Goal: Register for event/course

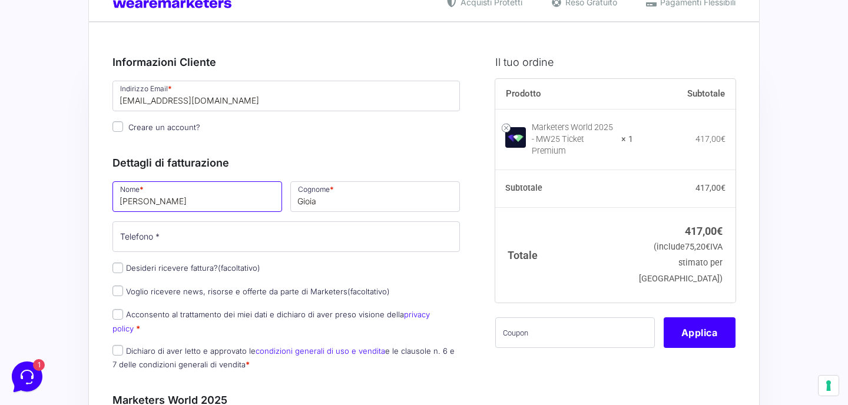
click at [206, 210] on input "Renato" at bounding box center [197, 196] width 170 height 31
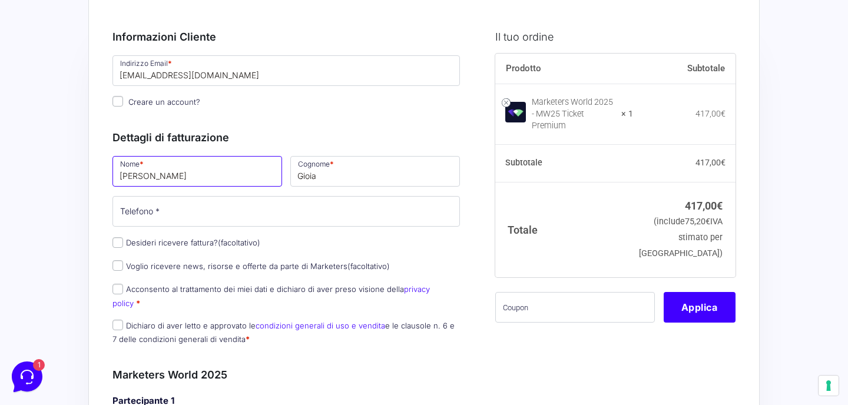
scroll to position [66, 0]
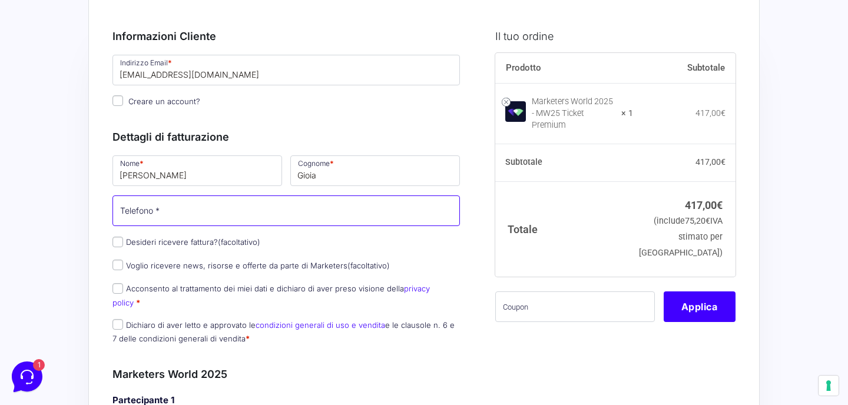
click at [155, 212] on input "Telefono *" at bounding box center [285, 211] width 347 height 31
type input "3898362108"
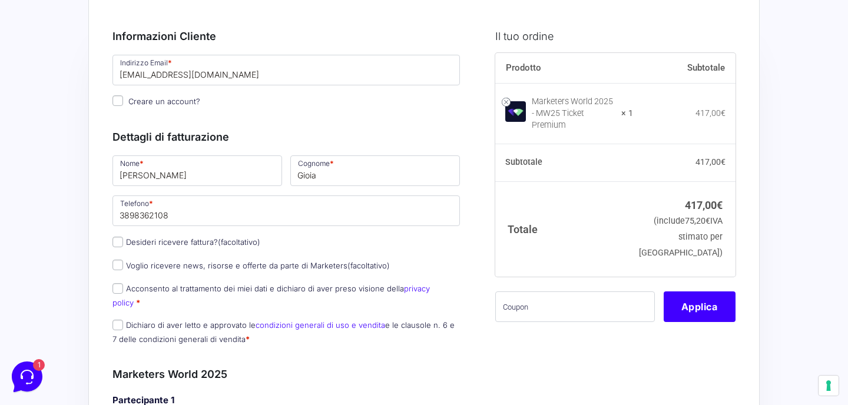
click at [540, 302] on input "text" at bounding box center [575, 307] width 160 height 31
paste input "MRK100OFFMWTEST"
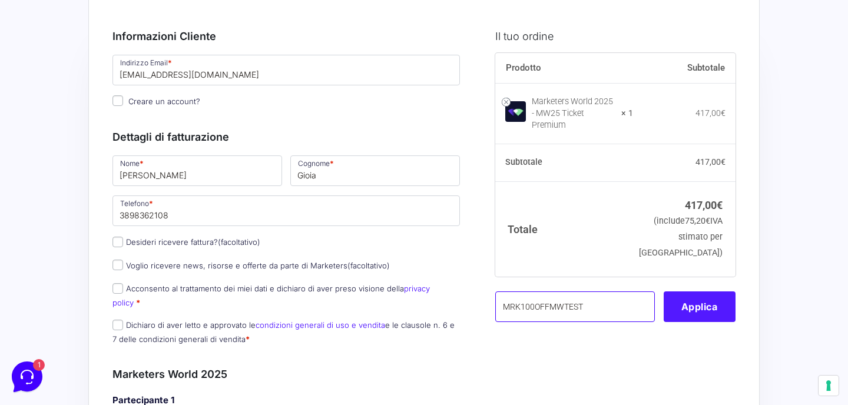
type input "MRK100OFFMWTEST"
click at [693, 296] on button "Applica" at bounding box center [700, 307] width 72 height 31
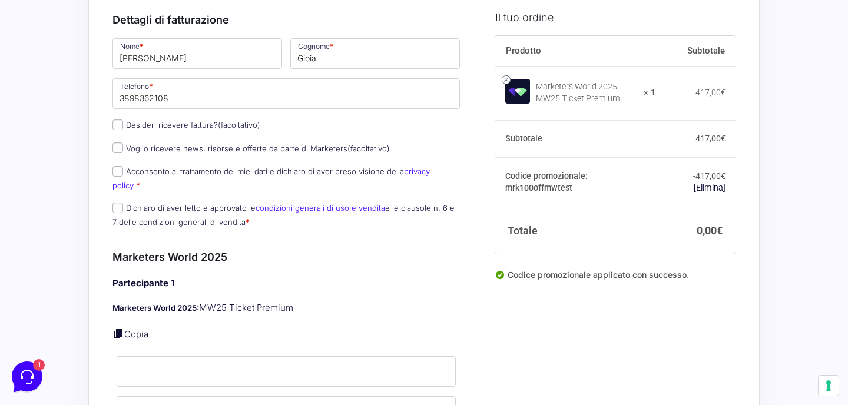
scroll to position [184, 0]
click at [119, 174] on input "Acconsento al trattamento dei miei dati e dichiaro di aver preso visione della …" at bounding box center [117, 170] width 11 height 11
checkbox input "true"
click at [119, 201] on input "Dichiaro di aver letto e approvato le condizioni generali di uso e vendita e le…" at bounding box center [117, 206] width 11 height 11
checkbox input "true"
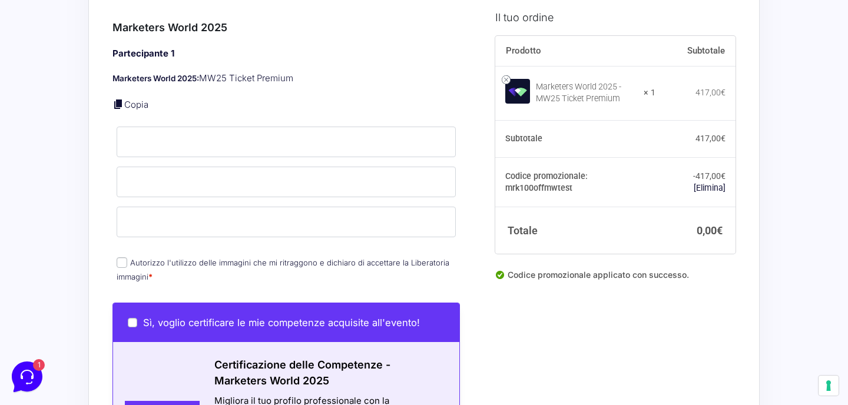
scroll to position [409, 0]
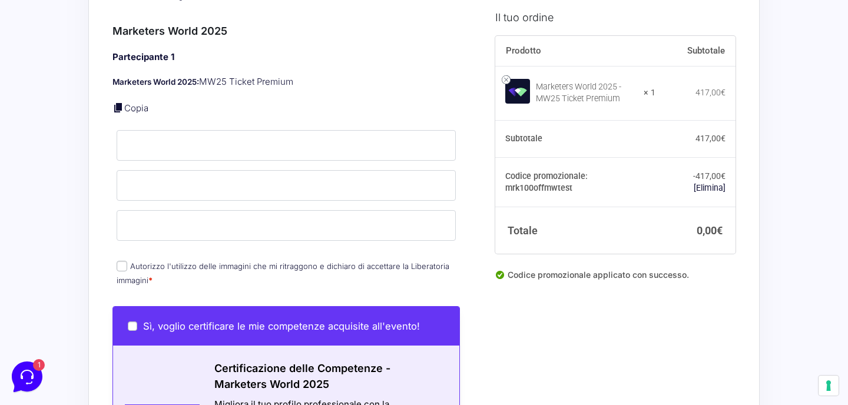
click at [122, 261] on input "Autorizzo l'utilizzo delle immagini che mi ritraggono e dichiaro di accettare l…" at bounding box center [122, 266] width 11 height 11
checkbox input "true"
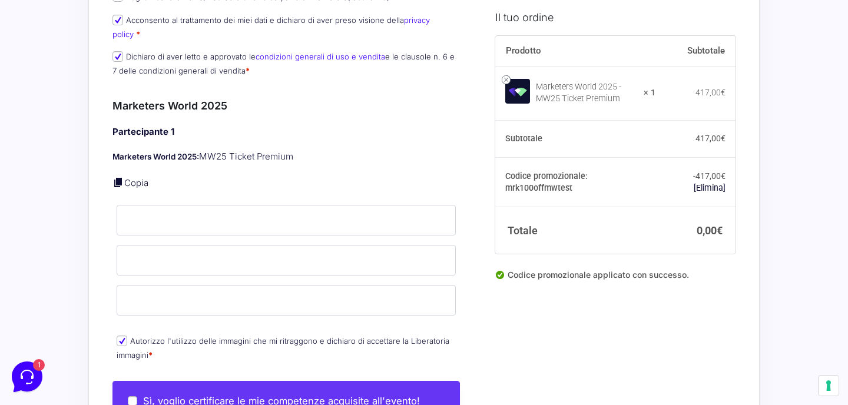
scroll to position [331, 0]
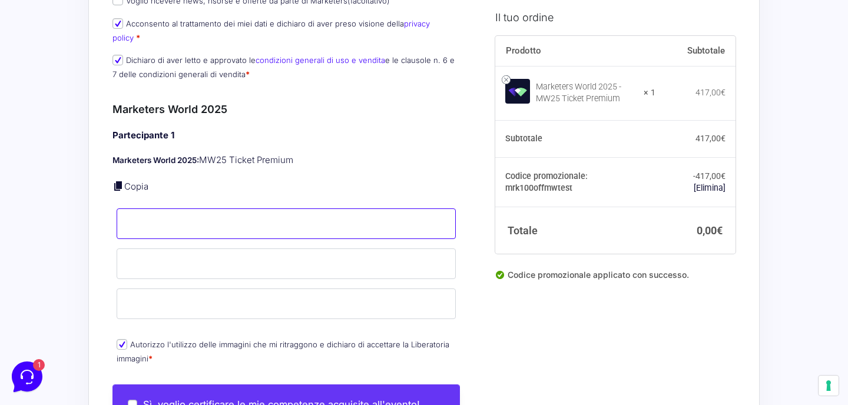
click at [181, 212] on input "Nome *" at bounding box center [286, 223] width 339 height 31
type input "Renato"
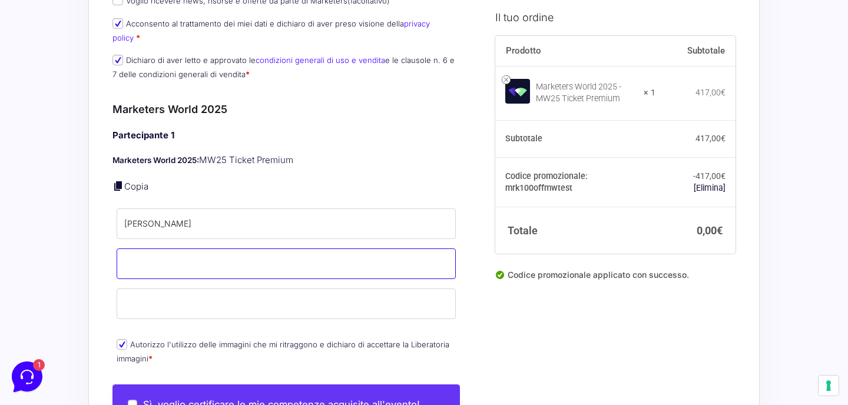
type input "Gioia"
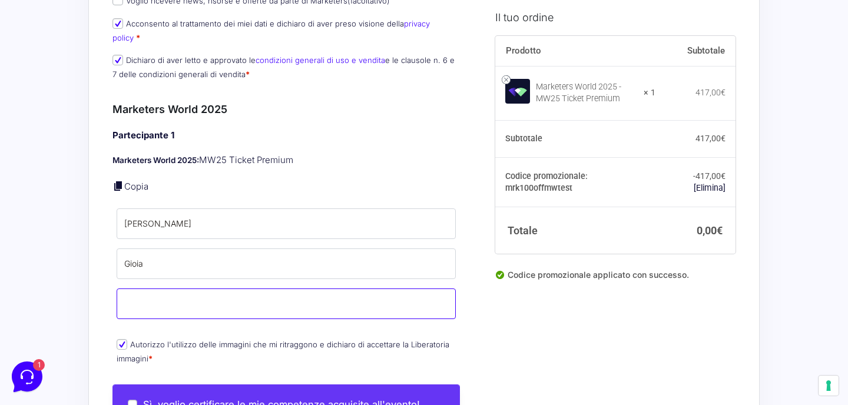
type input "[EMAIL_ADDRESS][DOMAIN_NAME]"
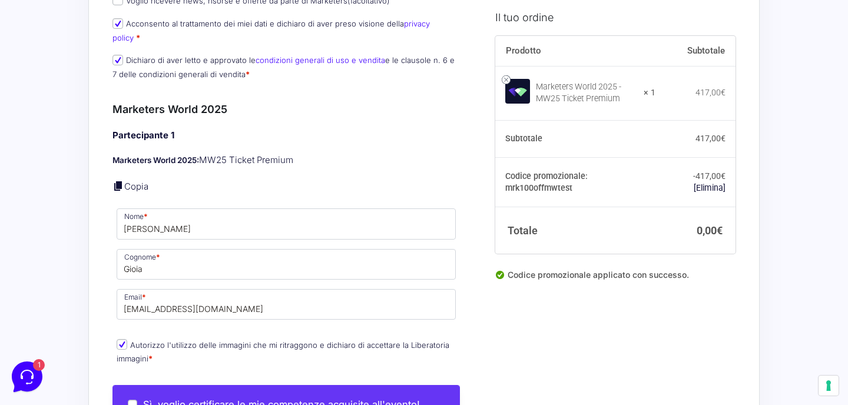
click at [33, 258] on div "Acquisti Protetti Reso Gratuito Pagamenti Flessibili Riepilogo Ordine 0,00 € Pr…" at bounding box center [424, 244] width 848 height 1150
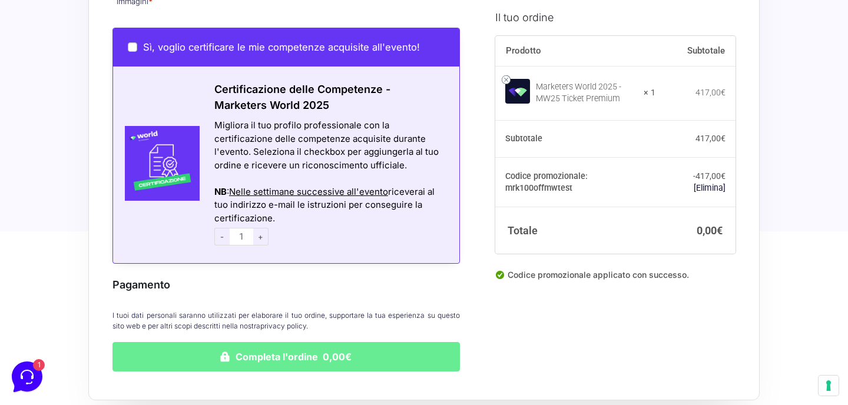
scroll to position [682, 0]
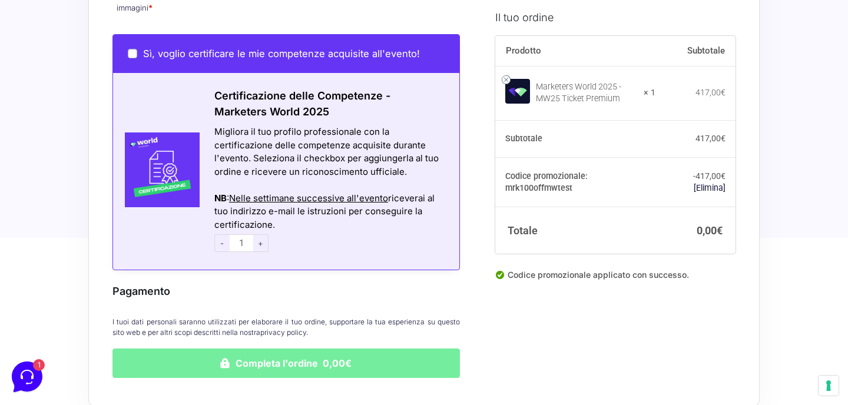
click at [258, 352] on button "Completa l'ordine 0,00€" at bounding box center [285, 363] width 347 height 29
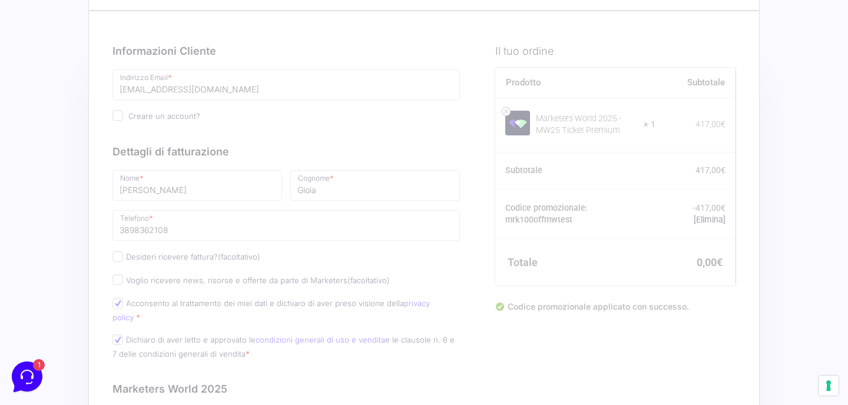
scroll to position [65, 0]
